Goal: Information Seeking & Learning: Learn about a topic

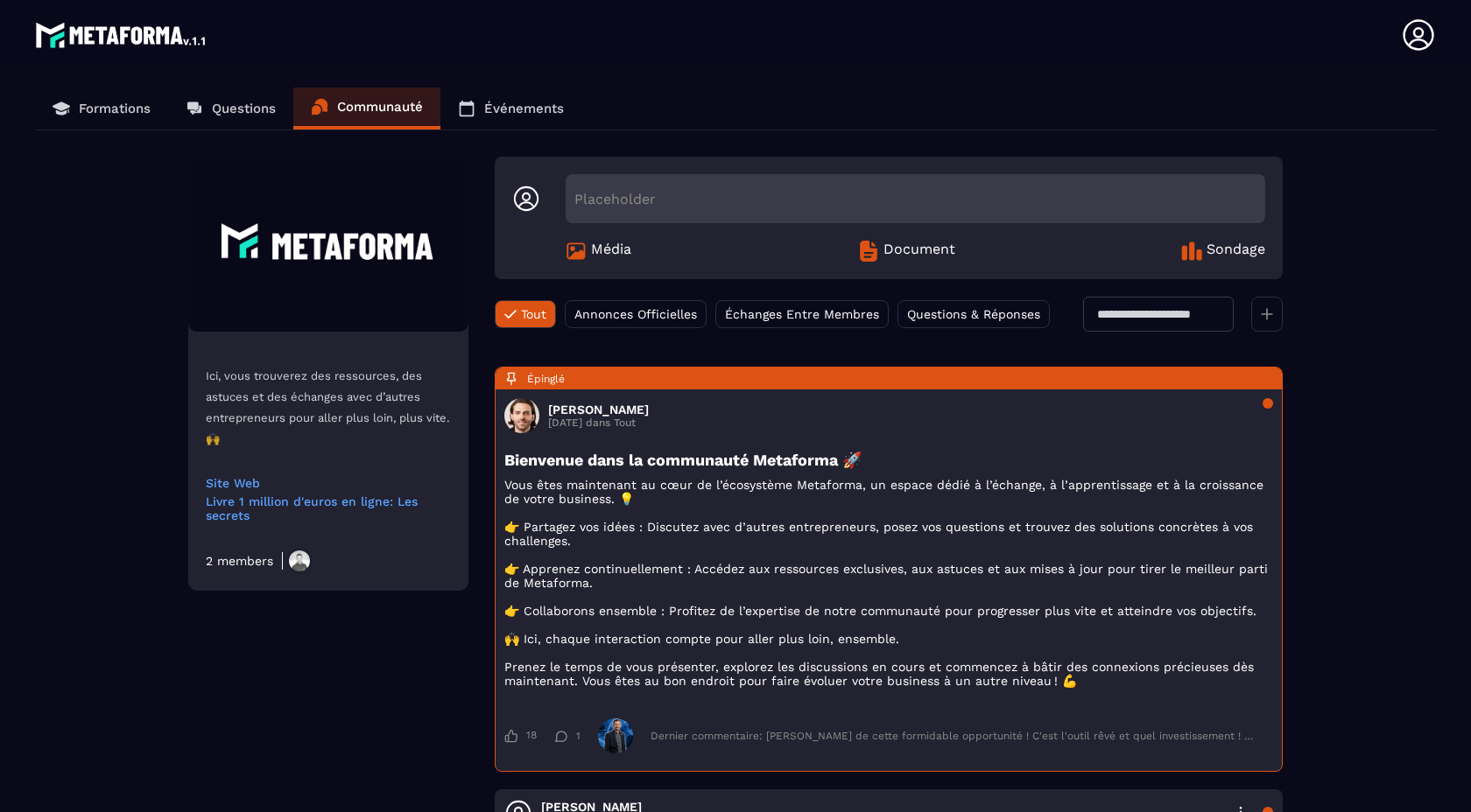
click at [230, 114] on p "Questions" at bounding box center [244, 108] width 64 height 15
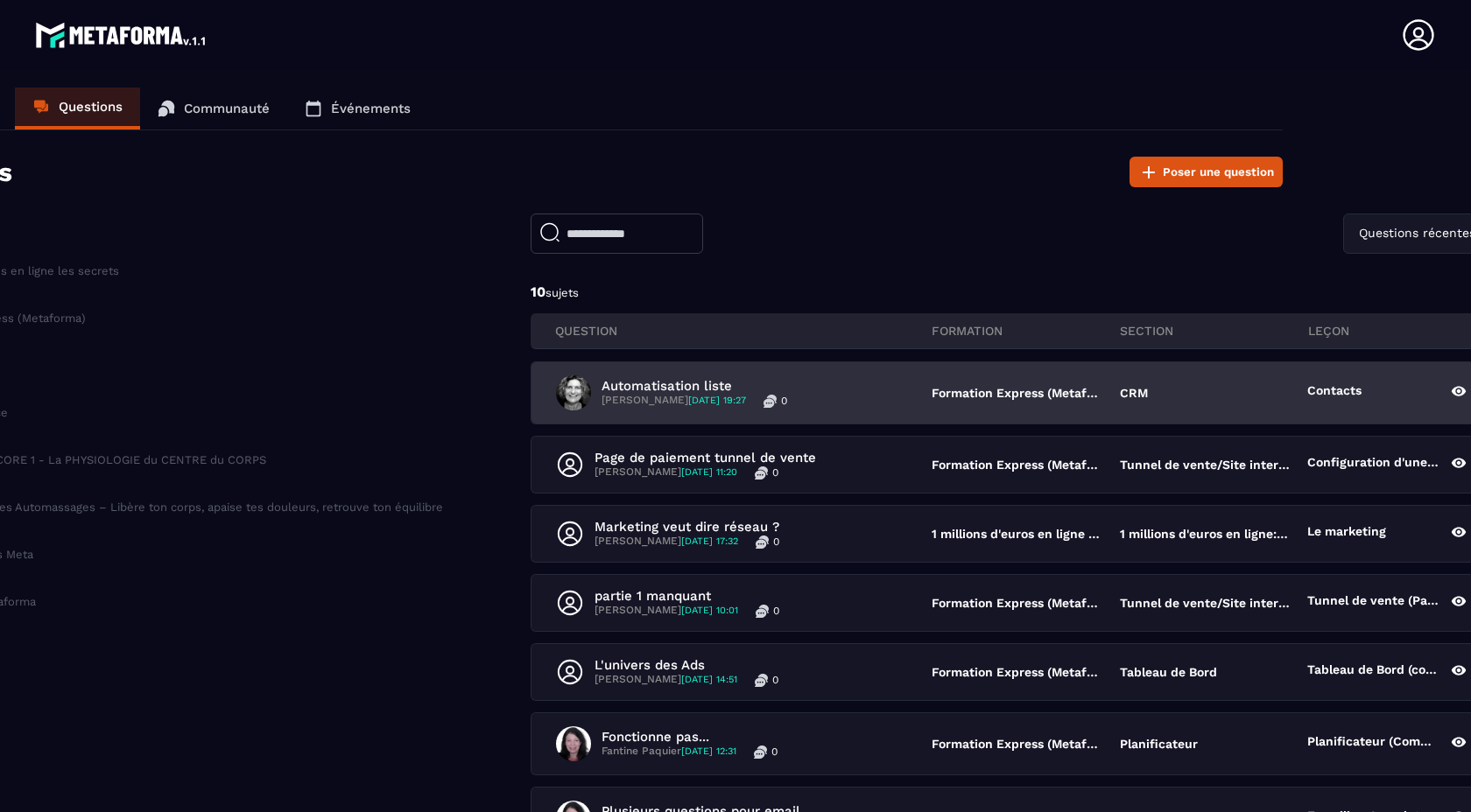
scroll to position [0, 177]
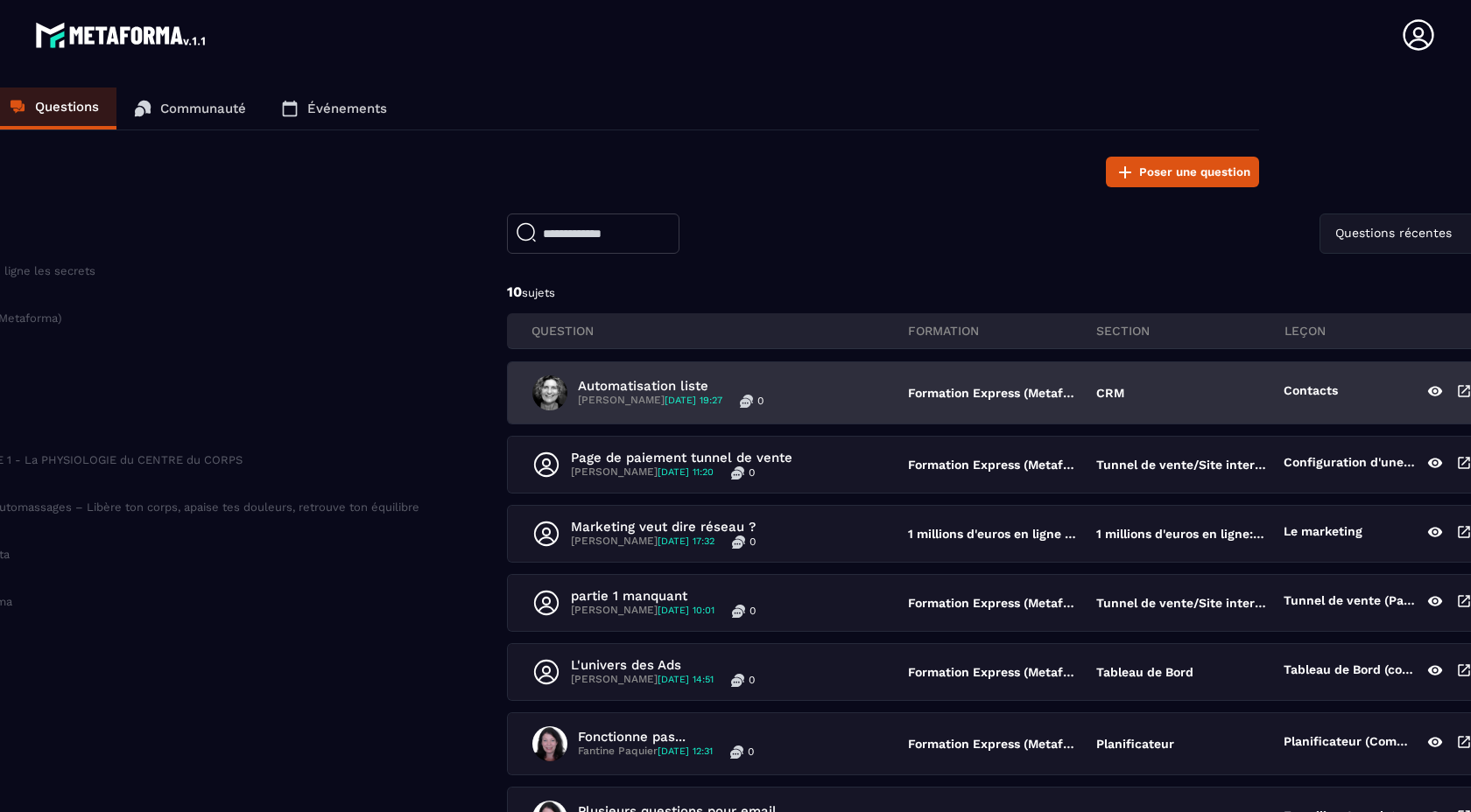
click at [721, 400] on span "[DATE] 19:27" at bounding box center [693, 400] width 57 height 11
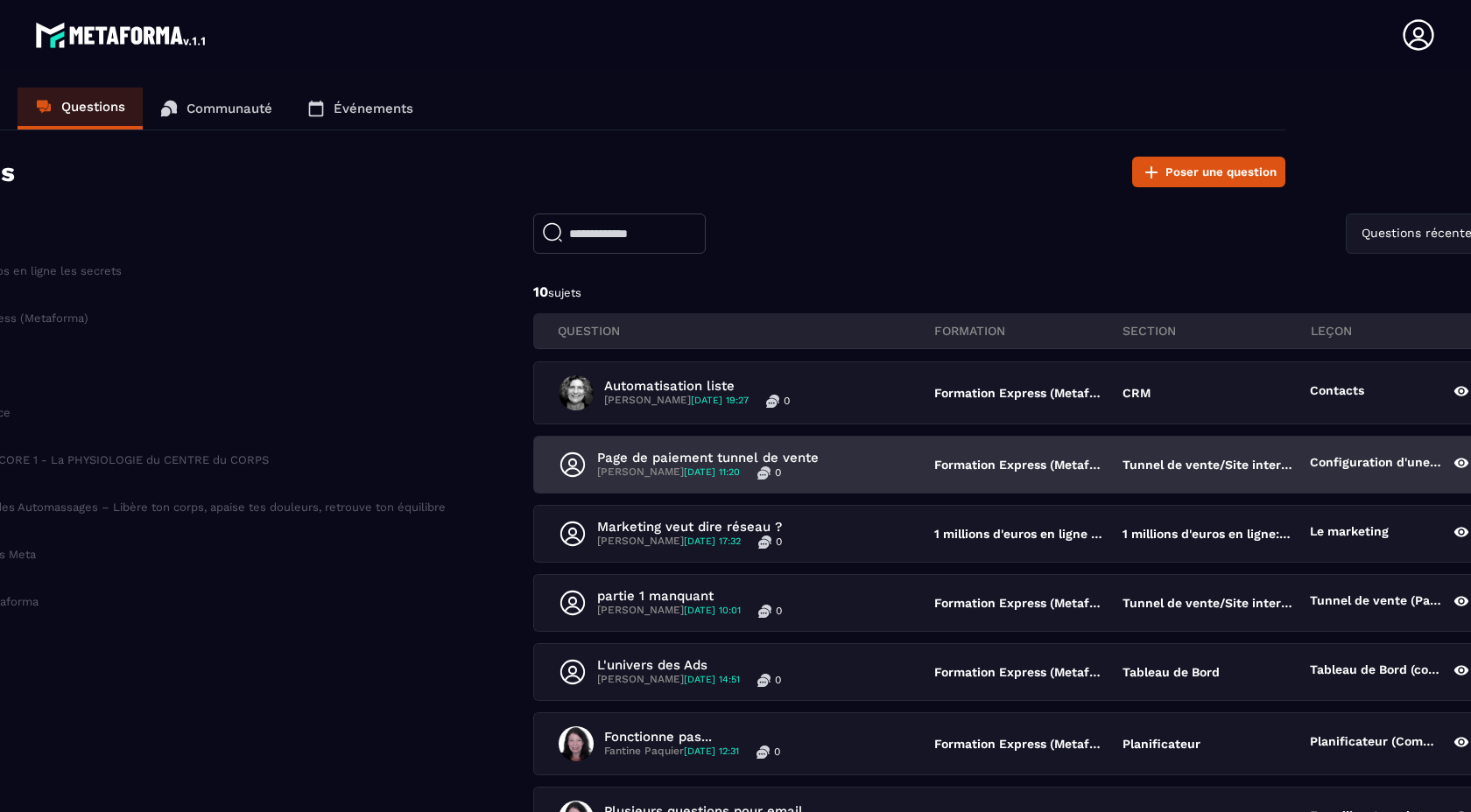
scroll to position [0, 177]
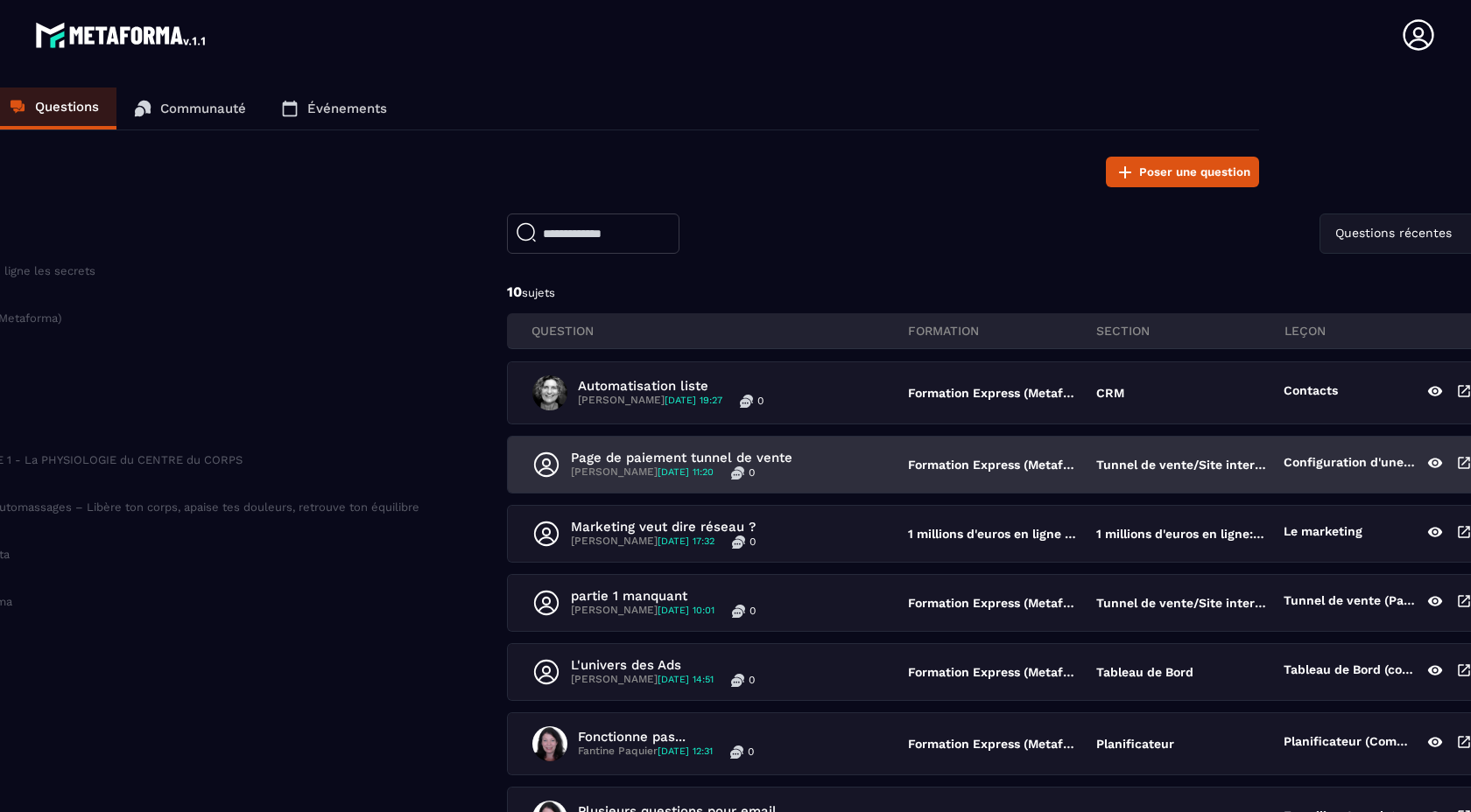
click at [1335, 454] on div "Page de paiement tunnel de vente [PERSON_NAME] [DATE] 11:20 0 Formation Express…" at bounding box center [1002, 464] width 988 height 56
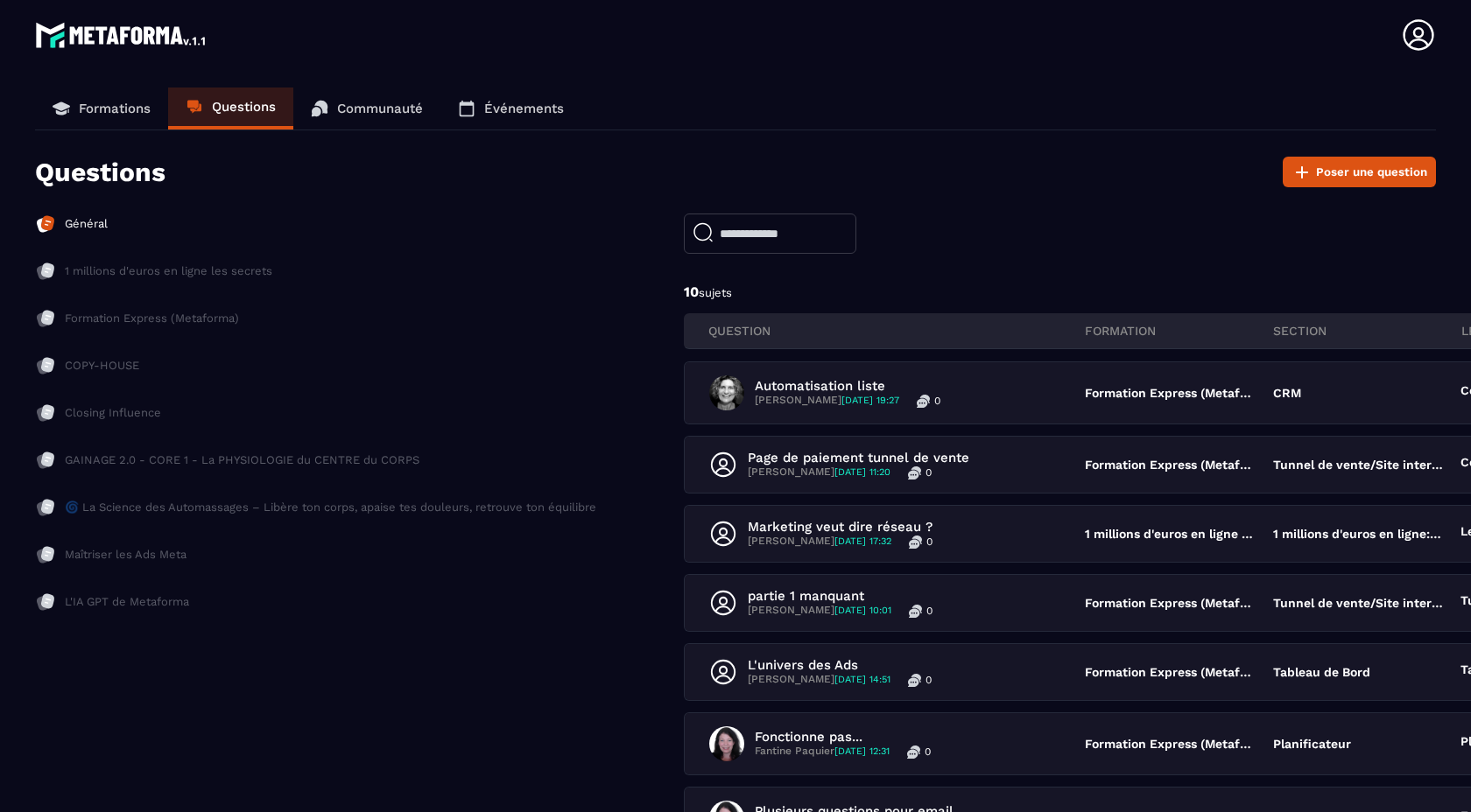
click at [116, 317] on p "Formation Express (Metaforma)" at bounding box center [152, 318] width 174 height 15
click at [93, 274] on p "1 millions d'euros en ligne les secrets" at bounding box center [168, 271] width 207 height 15
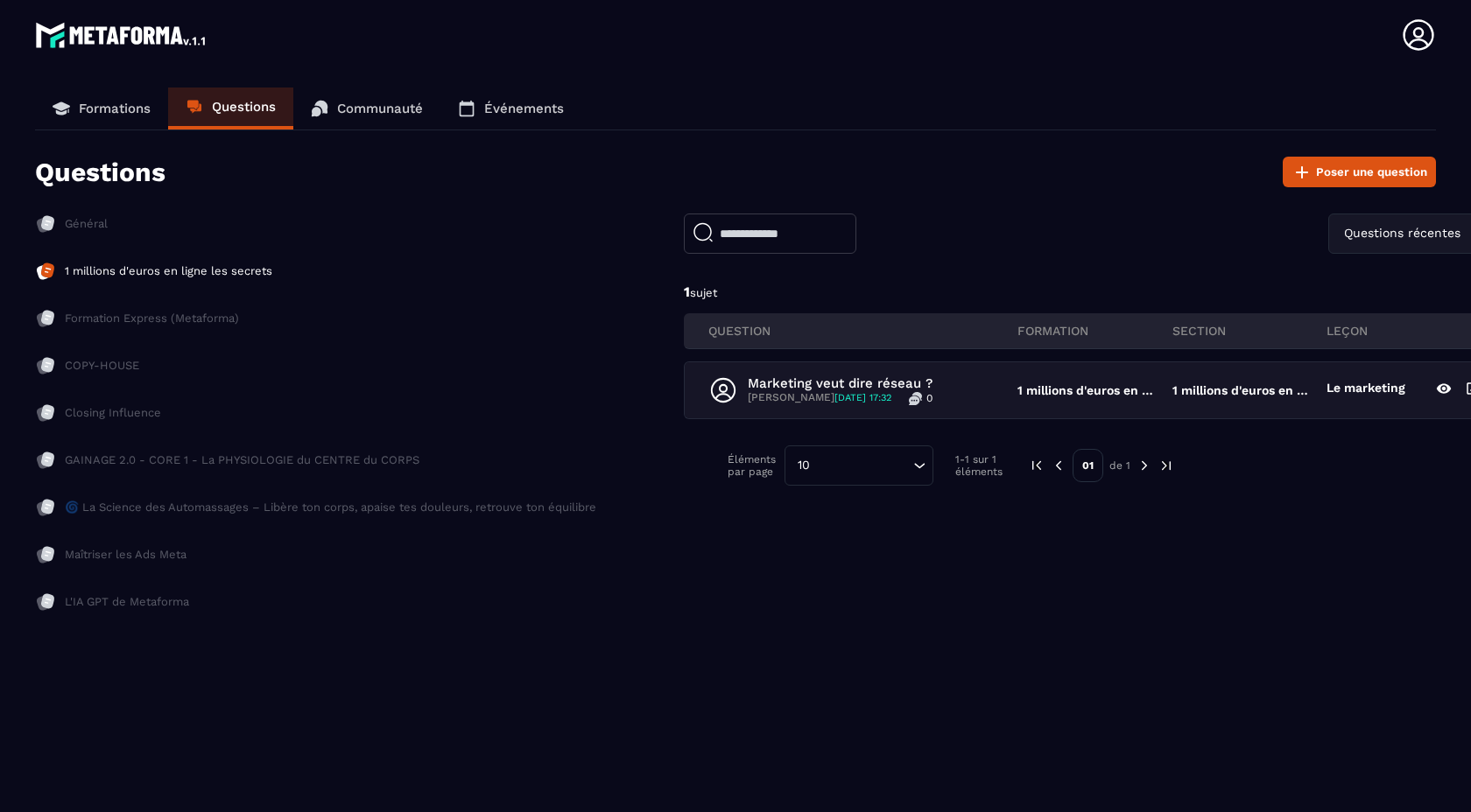
click at [84, 224] on p "Général" at bounding box center [86, 224] width 43 height 15
click at [124, 607] on p "L'IA GPT de Metaforma" at bounding box center [127, 602] width 124 height 15
click at [104, 600] on p "L'IA GPT de Metaforma" at bounding box center [127, 602] width 124 height 15
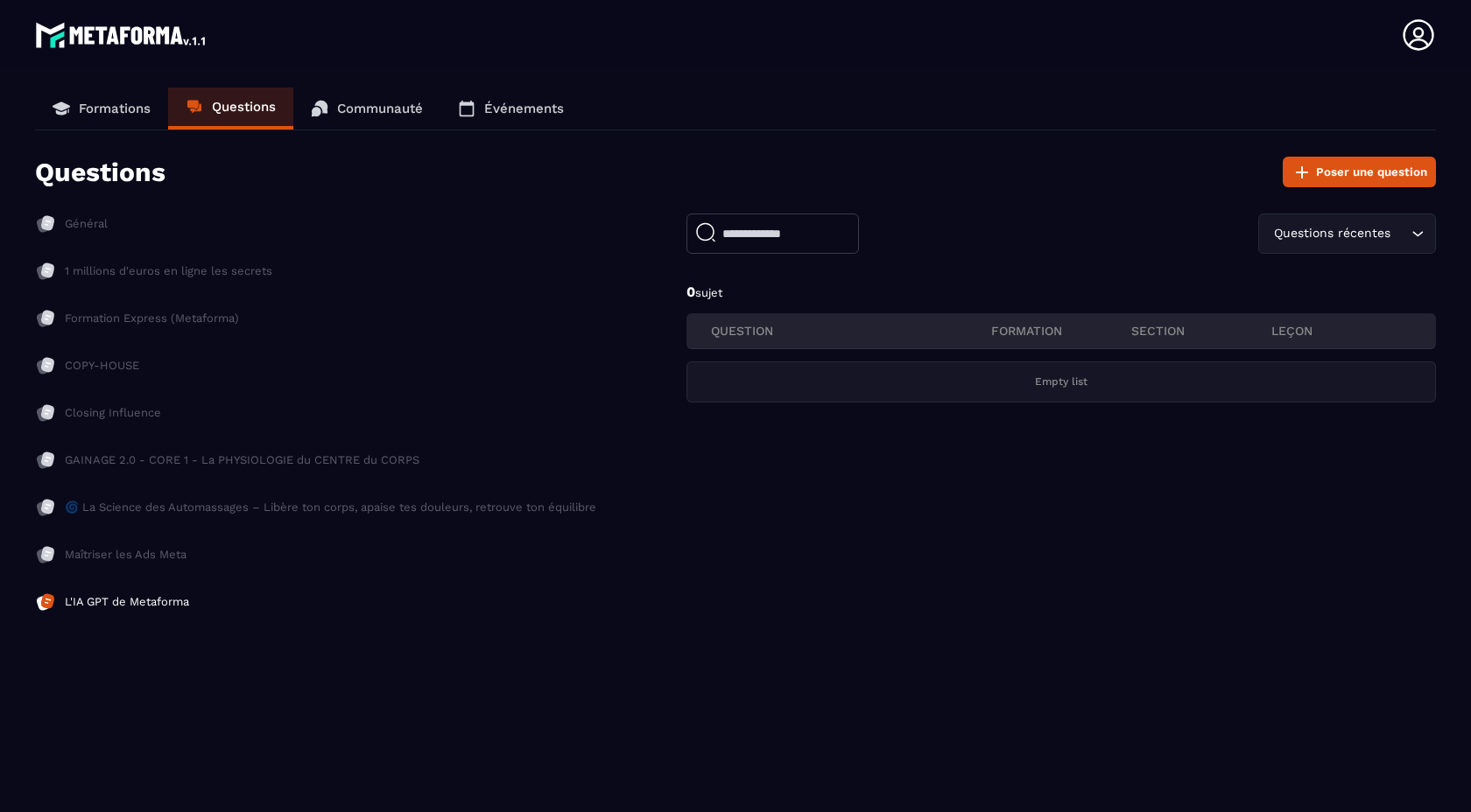
click at [77, 99] on link "Formations" at bounding box center [101, 109] width 133 height 42
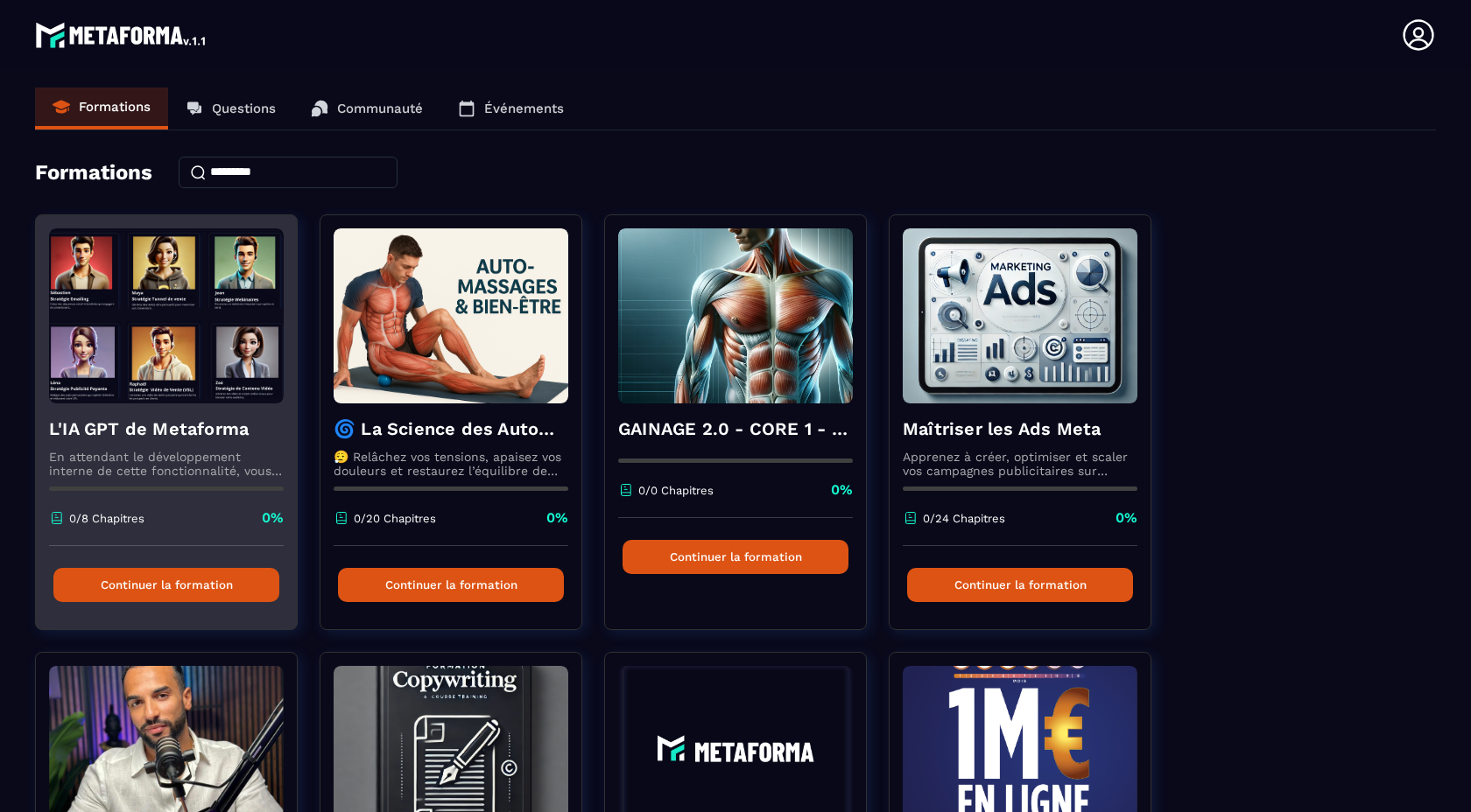
click at [179, 440] on h4 "L'IA GPT de Metaforma" at bounding box center [165, 429] width 234 height 25
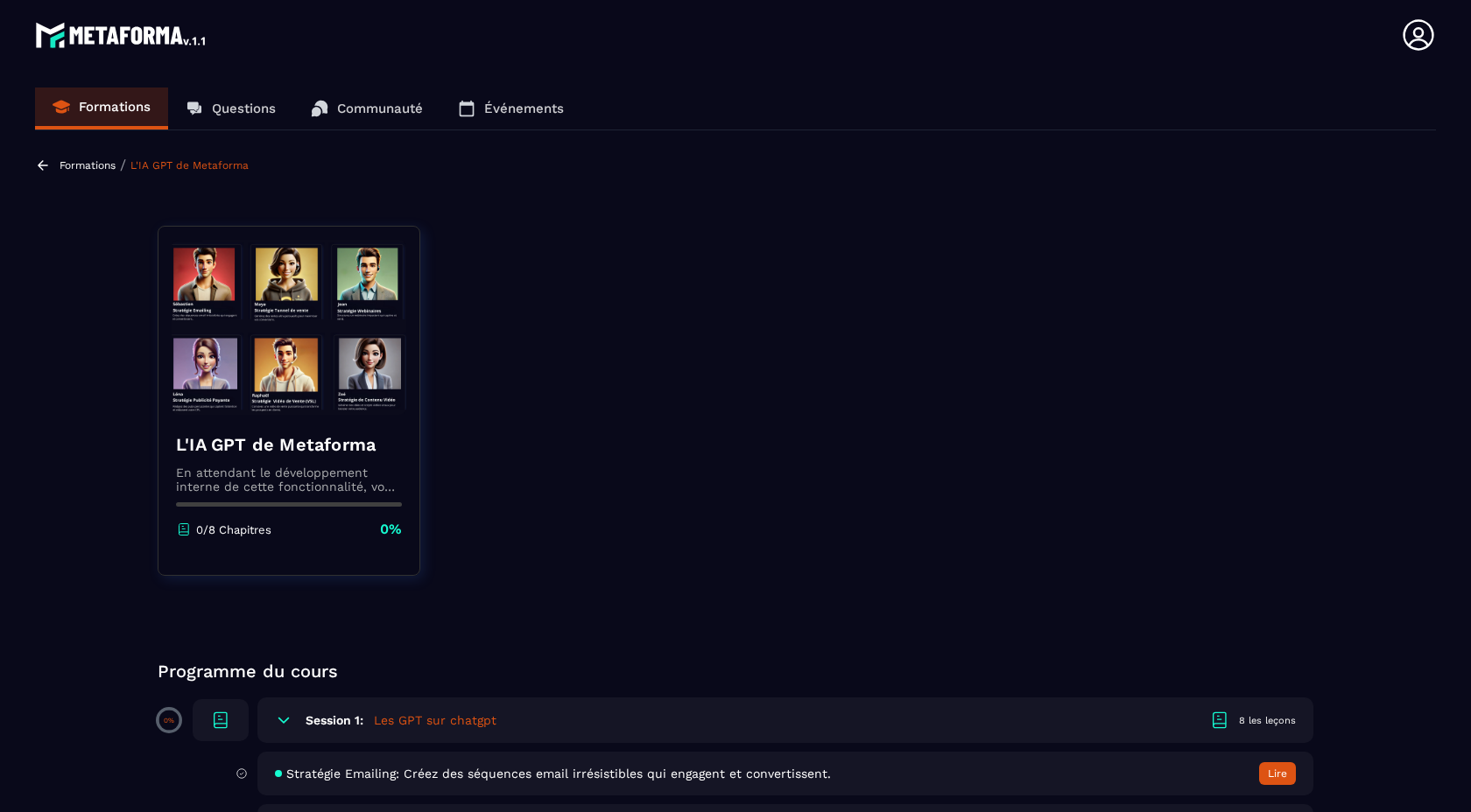
click at [370, 478] on p "En attendant le développement interne de cette fonctionnalité, vous pouvez déjà…" at bounding box center [289, 479] width 226 height 28
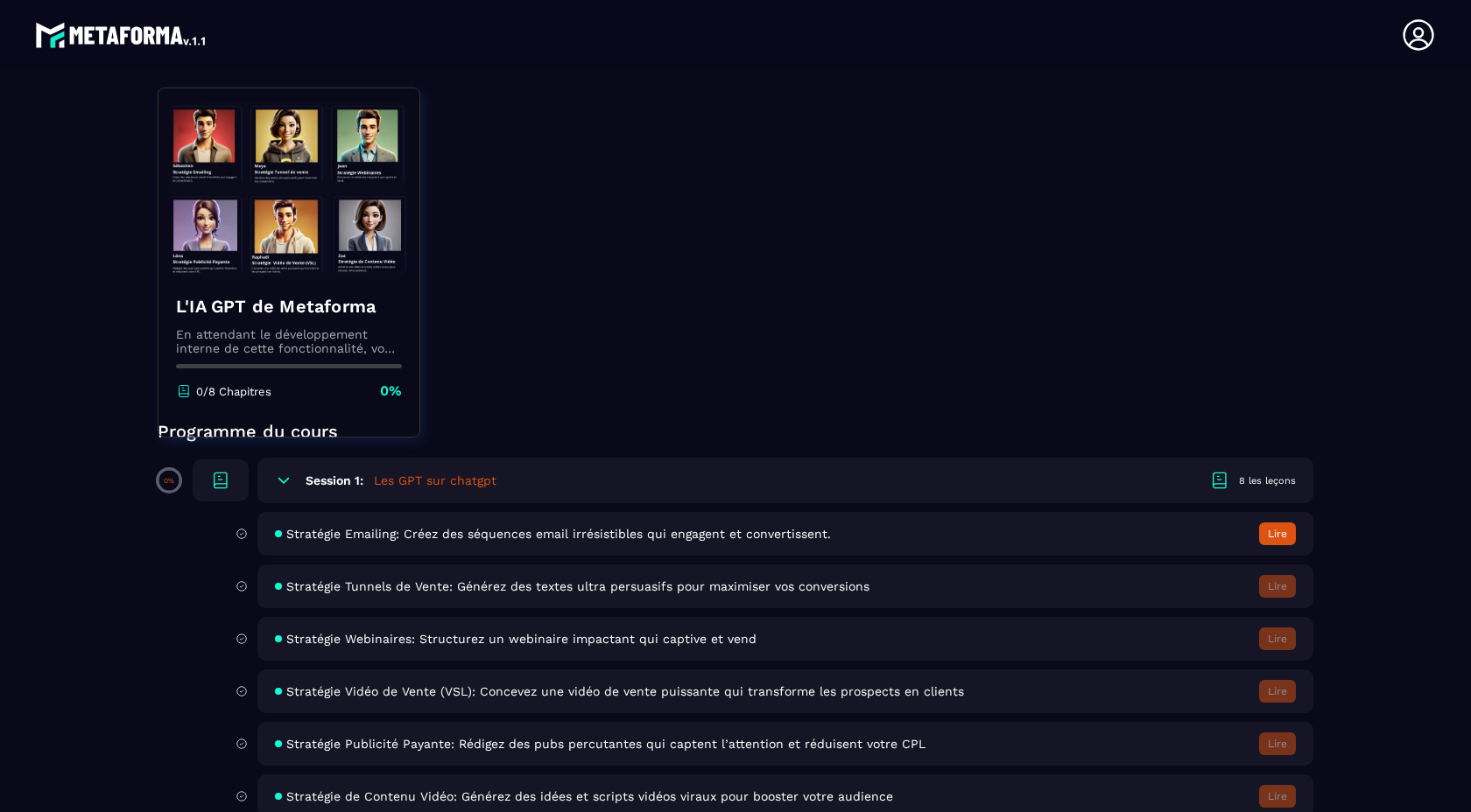
scroll to position [370, 0]
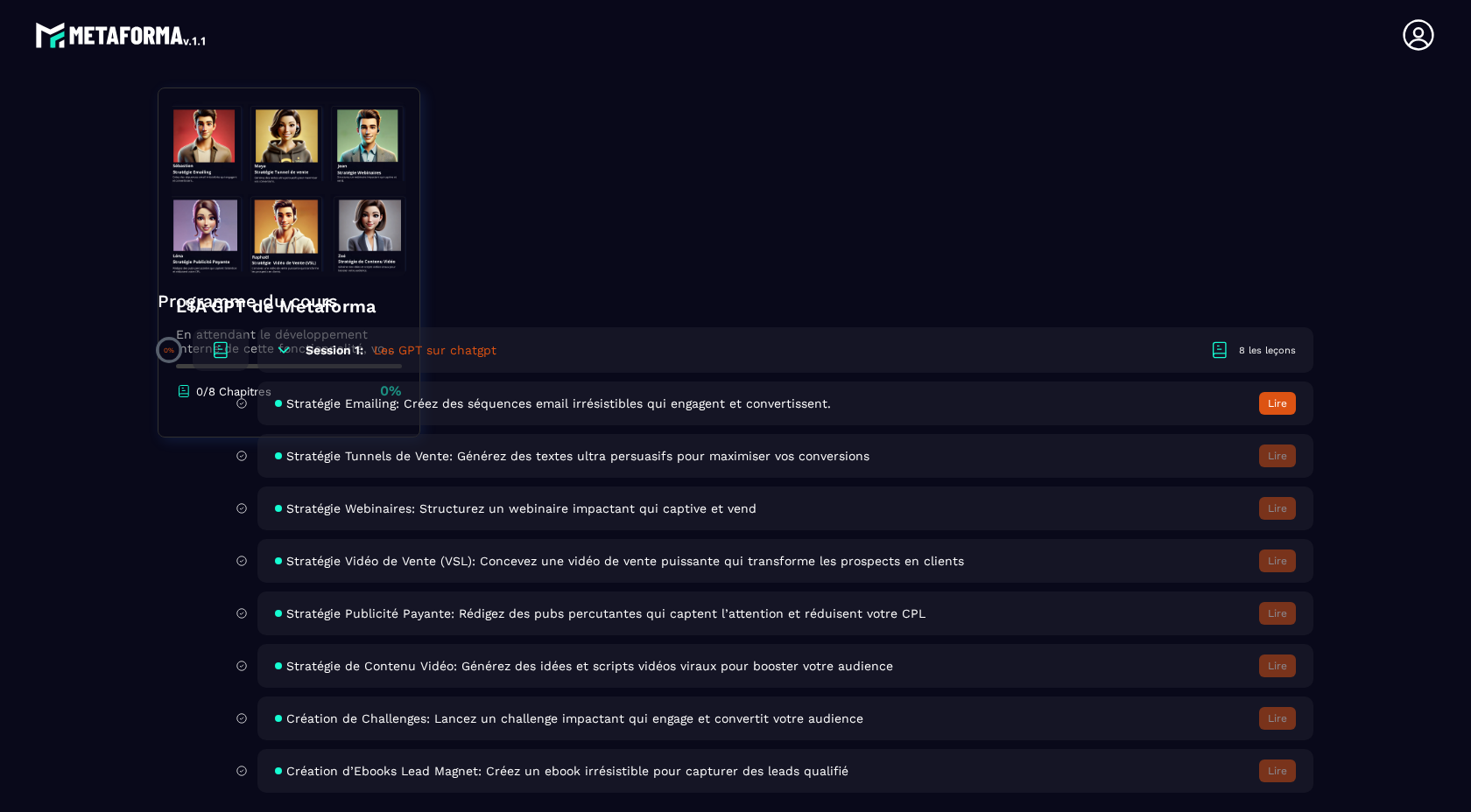
click at [290, 225] on img at bounding box center [289, 188] width 234 height 175
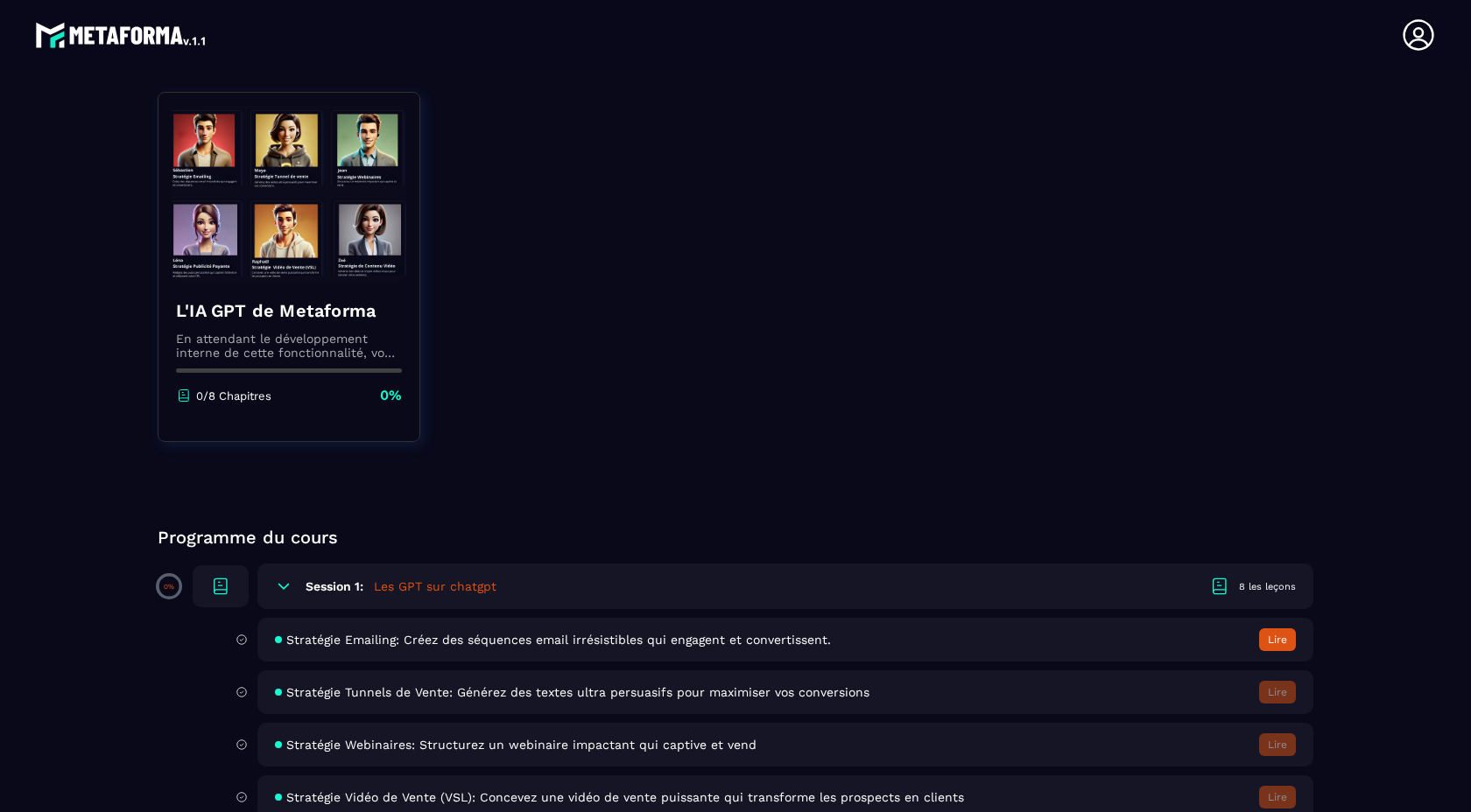
scroll to position [0, 0]
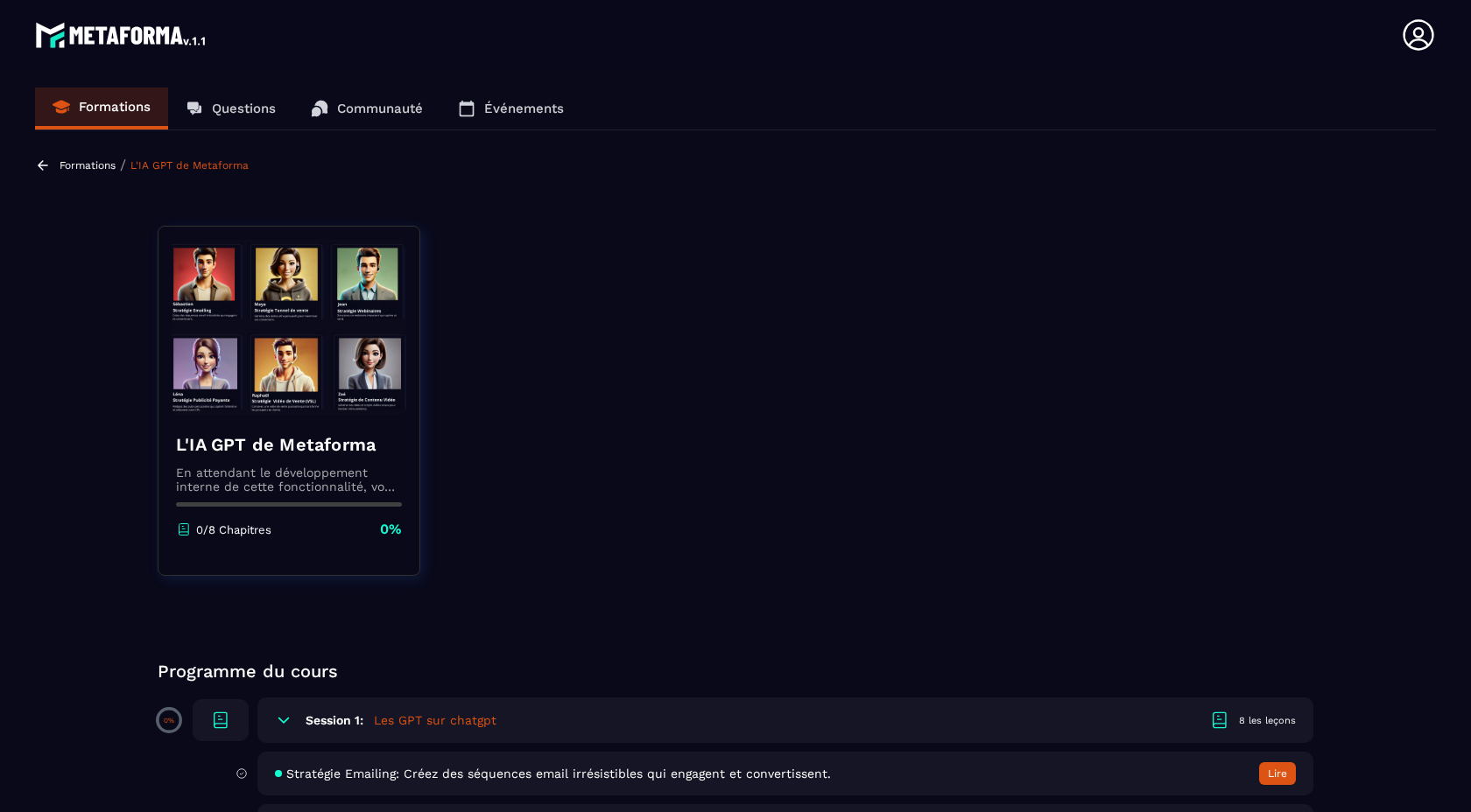
click at [235, 440] on h4 "L'IA GPT de Metaforma" at bounding box center [289, 445] width 226 height 25
click at [234, 537] on div "0/8 Chapitres" at bounding box center [224, 529] width 96 height 15
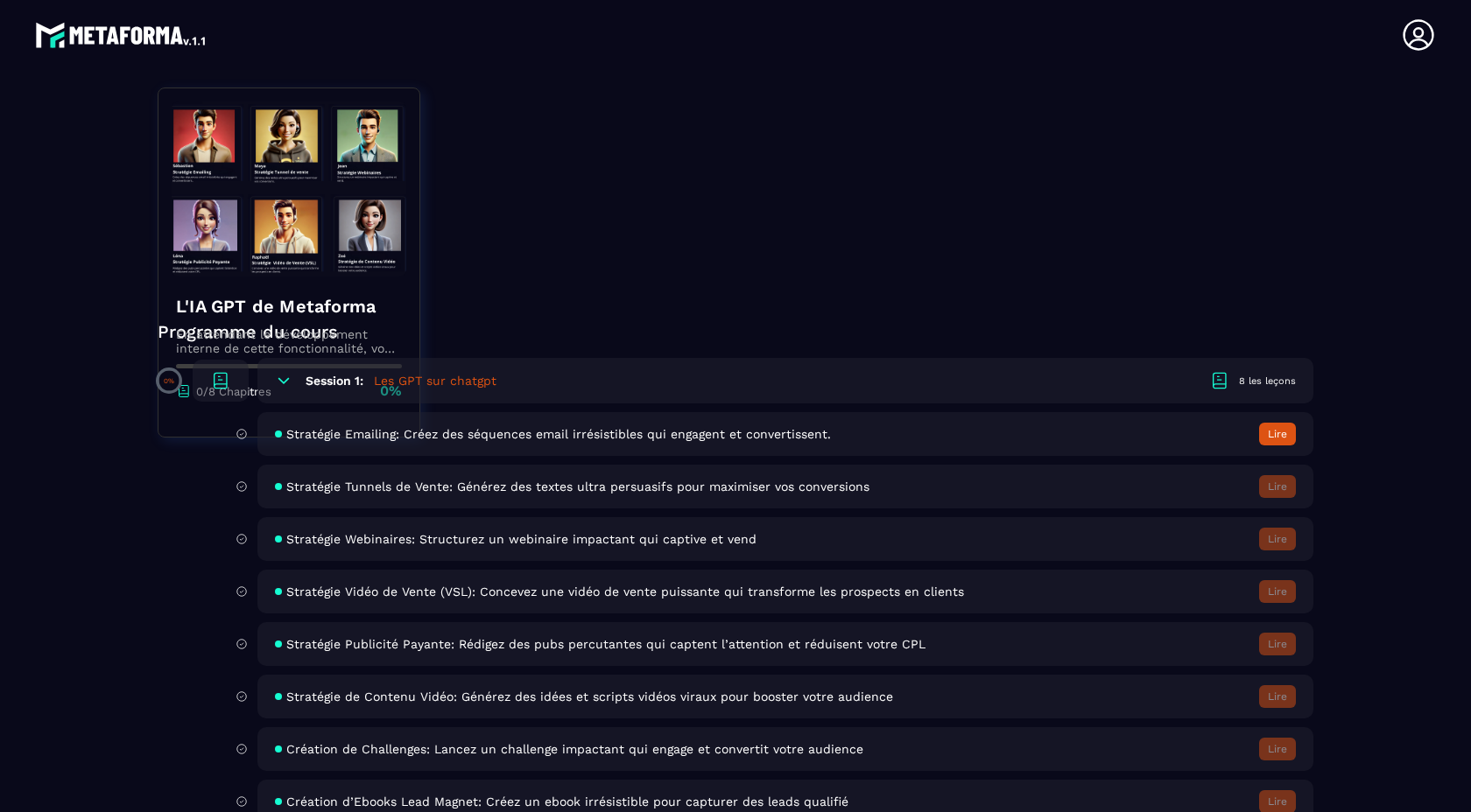
scroll to position [340, 0]
click at [1266, 434] on button "Lire" at bounding box center [1277, 434] width 36 height 23
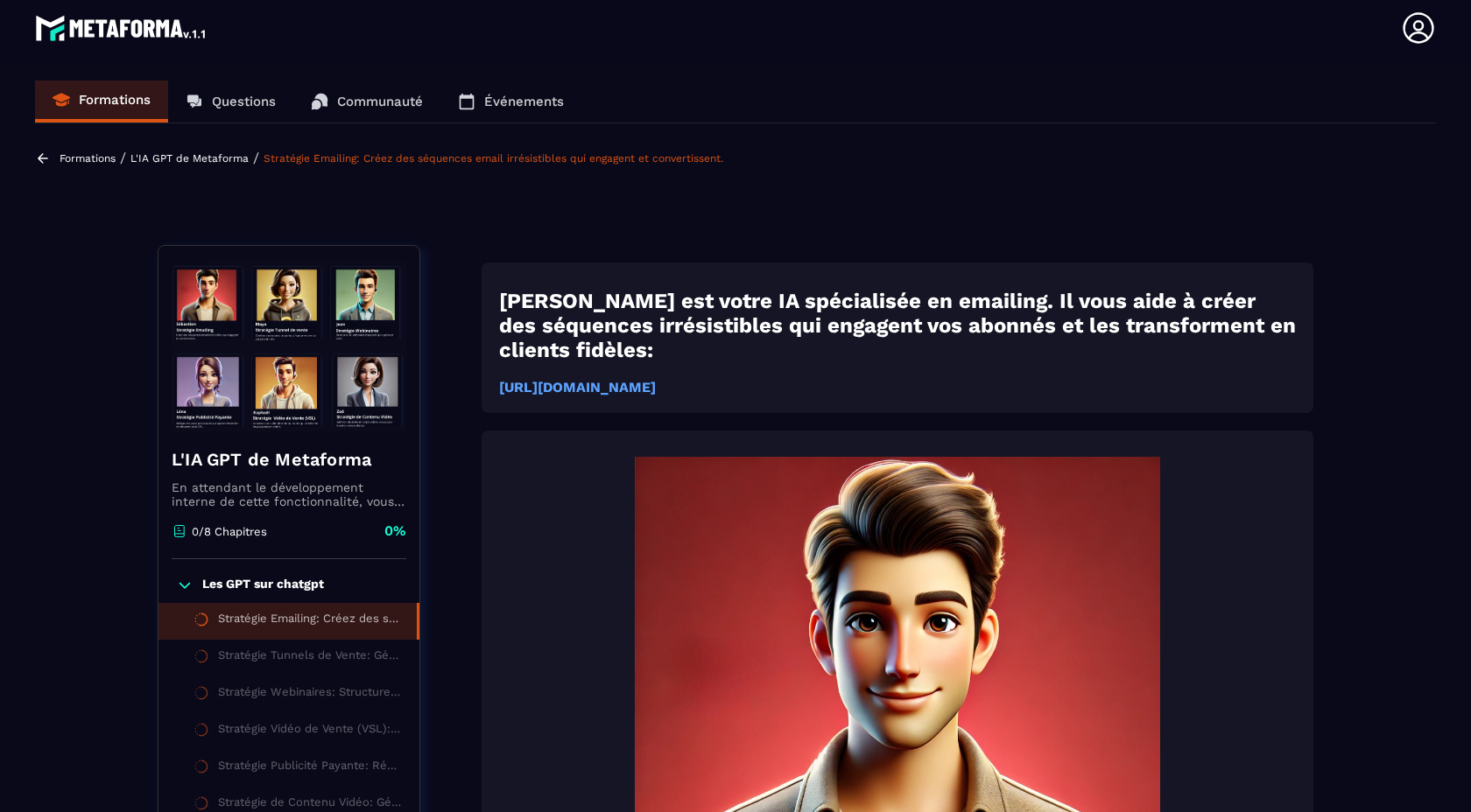
click at [197, 104] on icon at bounding box center [194, 101] width 17 height 17
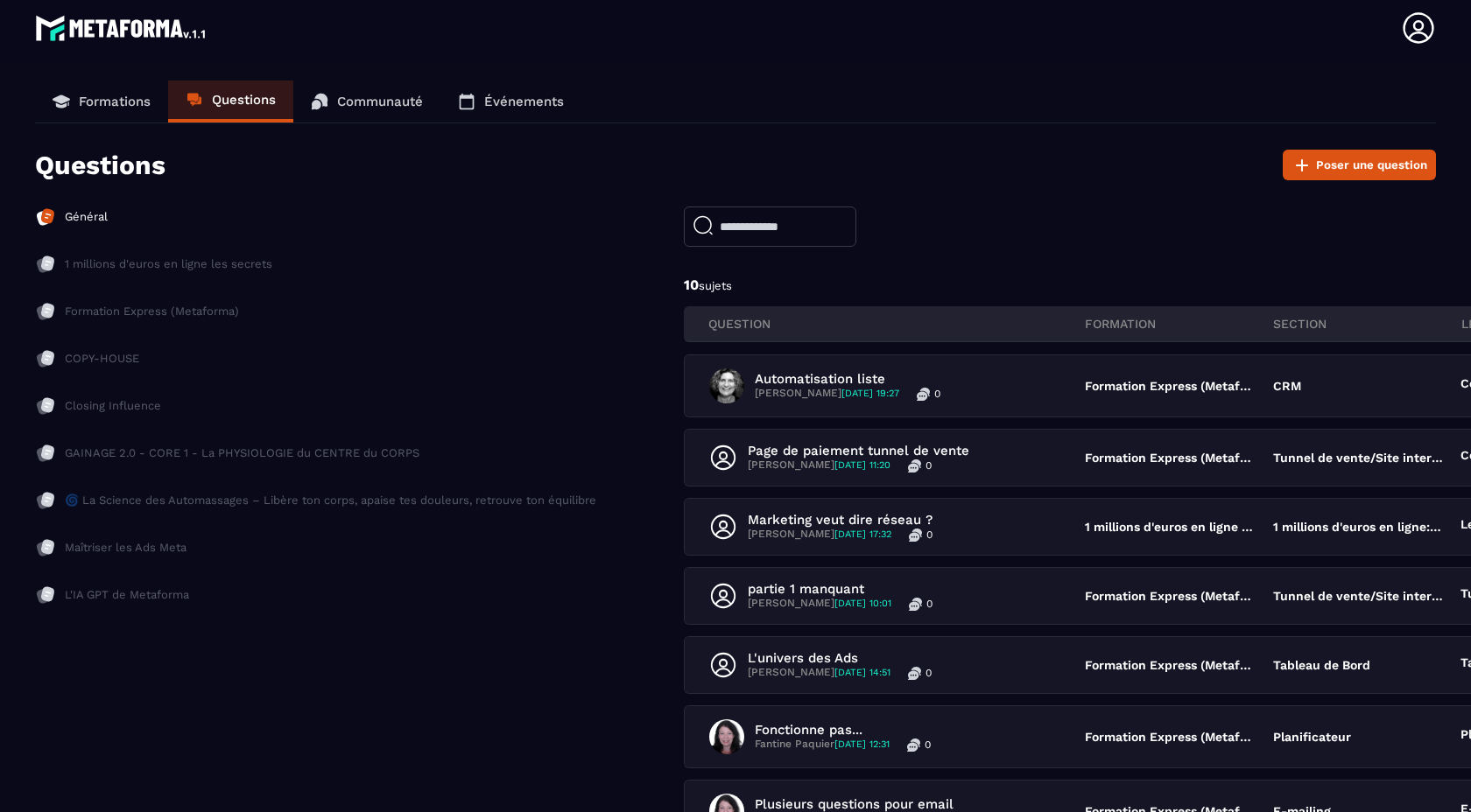
click at [346, 106] on p "Communauté" at bounding box center [380, 101] width 86 height 15
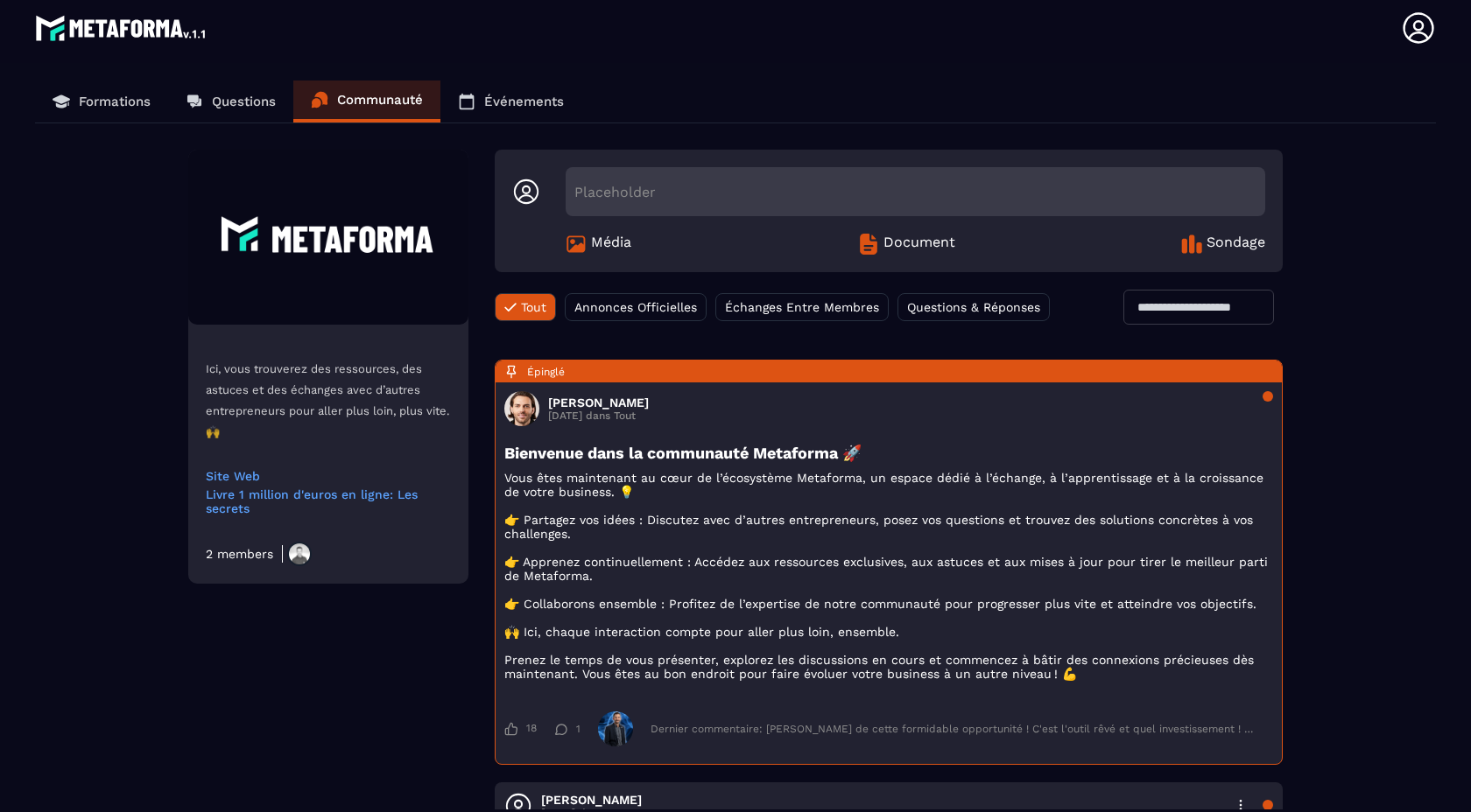
click at [507, 104] on p "Événements" at bounding box center [524, 101] width 79 height 15
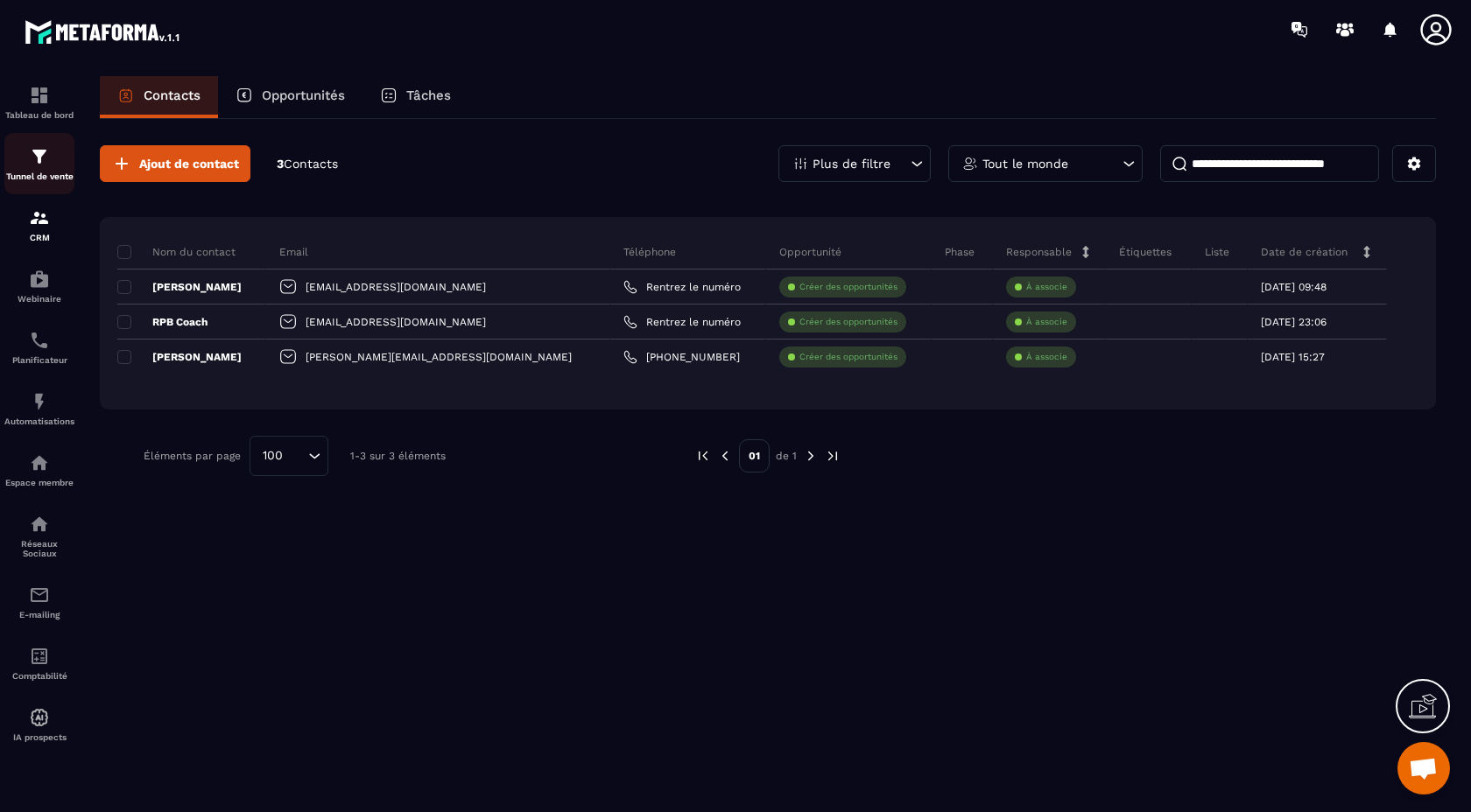
click at [36, 159] on img at bounding box center [39, 157] width 21 height 21
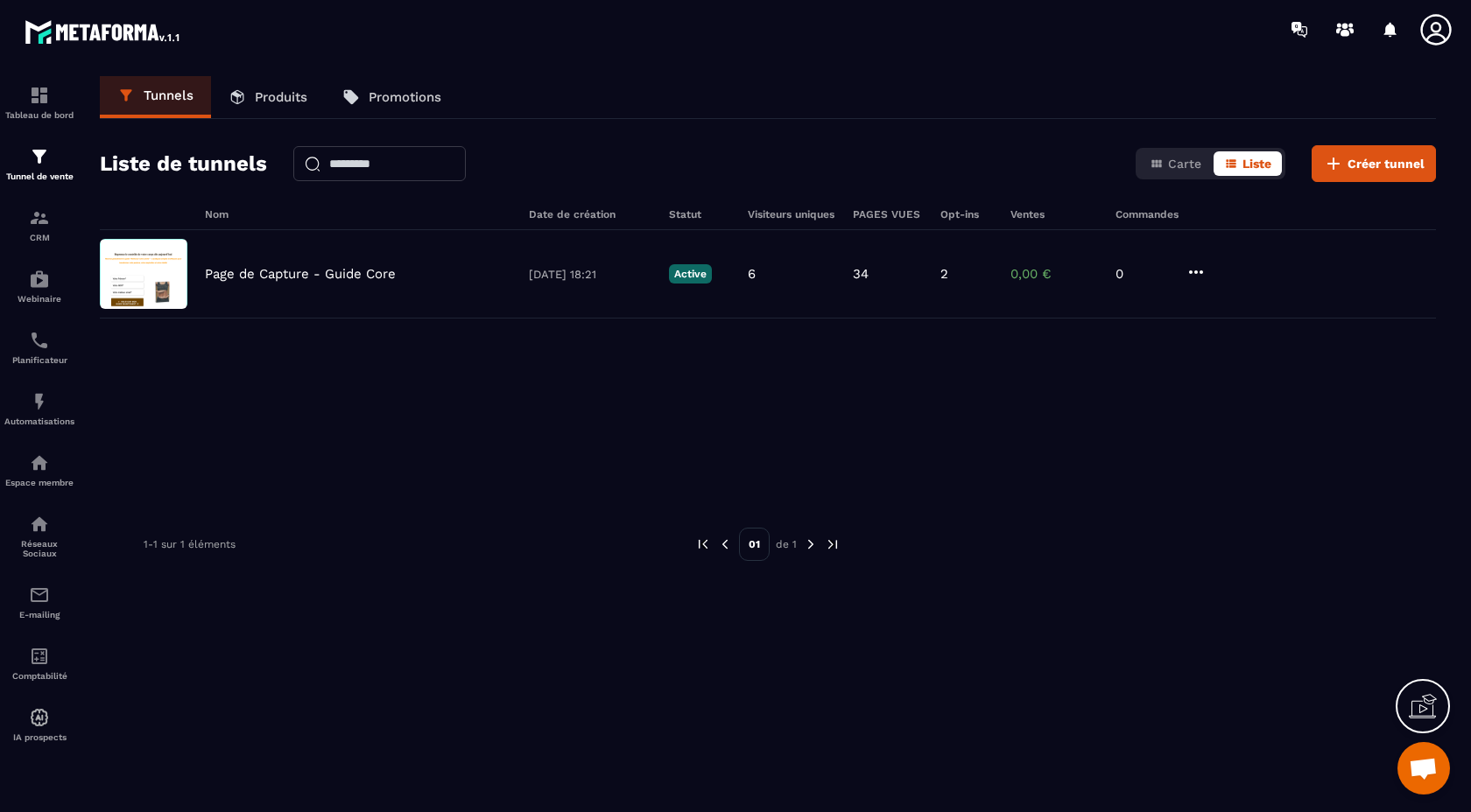
click at [1433, 703] on icon at bounding box center [1422, 706] width 28 height 28
